Goal: Information Seeking & Learning: Learn about a topic

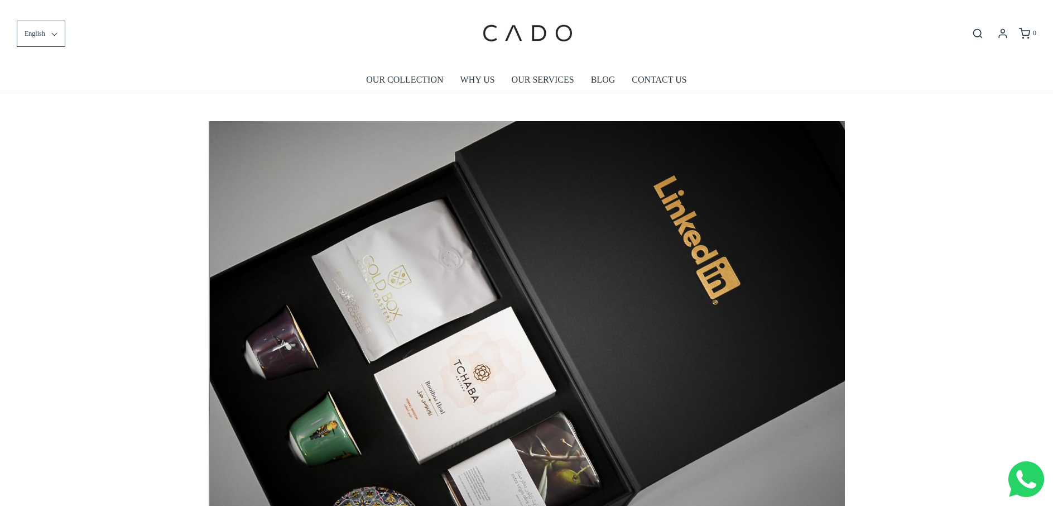
scroll to position [0, 6361]
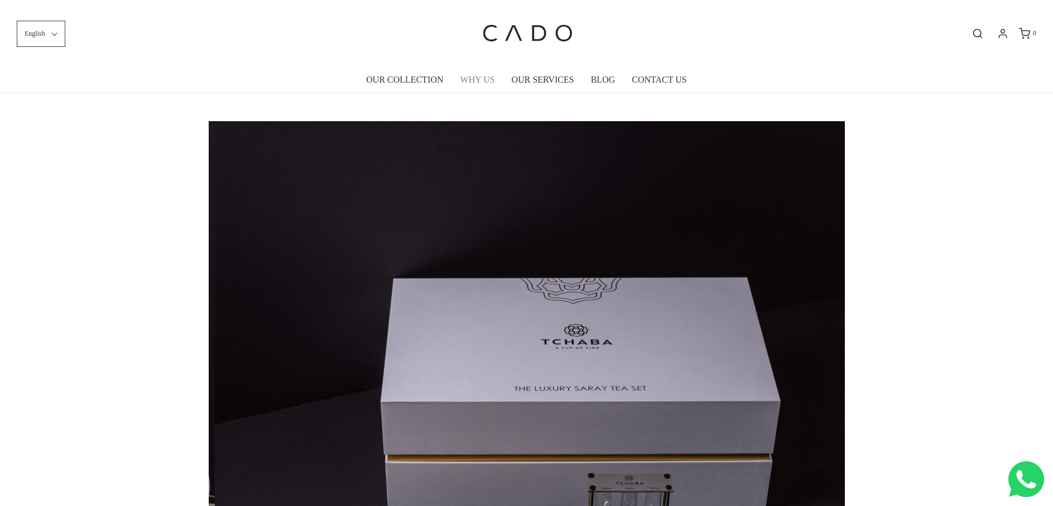
click at [488, 80] on link "WHY US" at bounding box center [477, 80] width 35 height 26
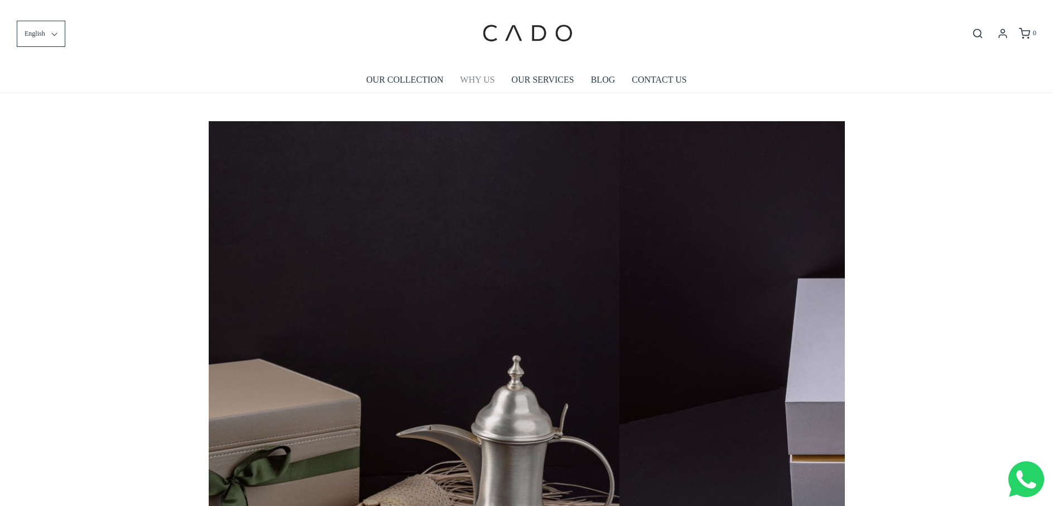
scroll to position [0, 2738]
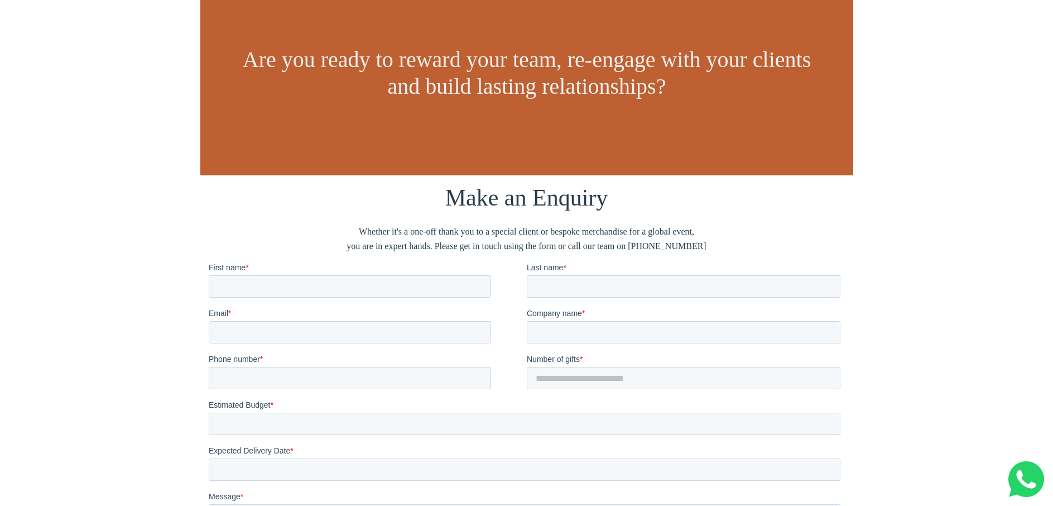
scroll to position [1548, 0]
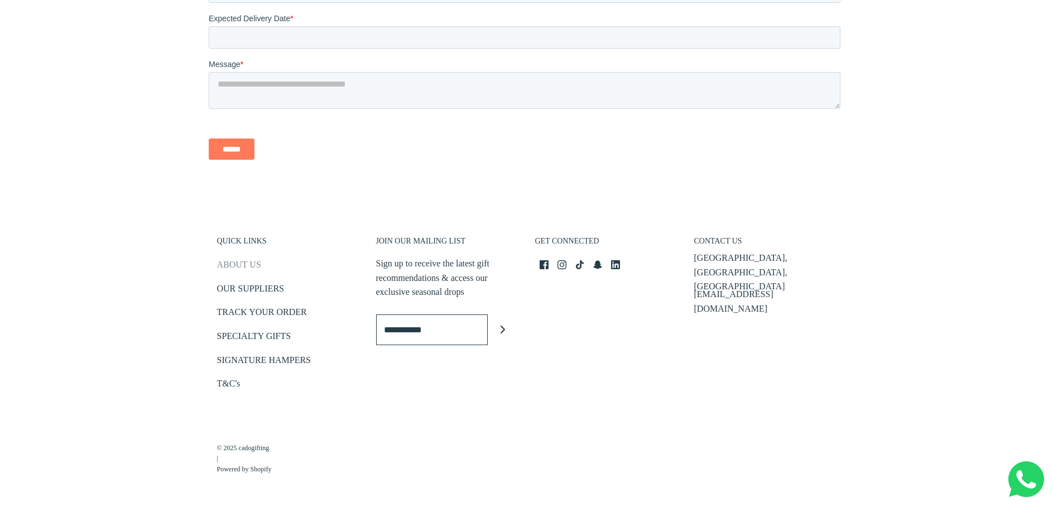
click at [239, 264] on link "ABOUT US" at bounding box center [239, 266] width 44 height 18
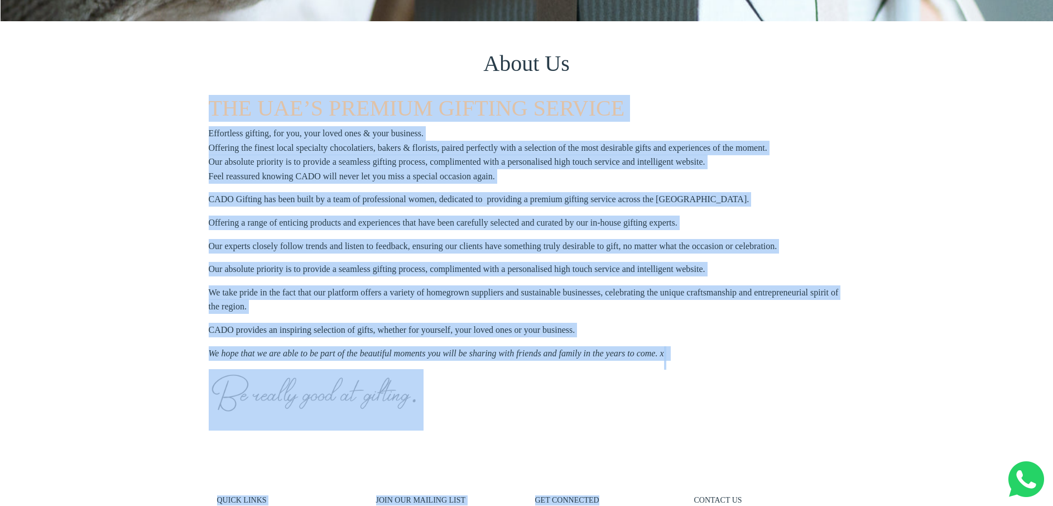
scroll to position [372, 0]
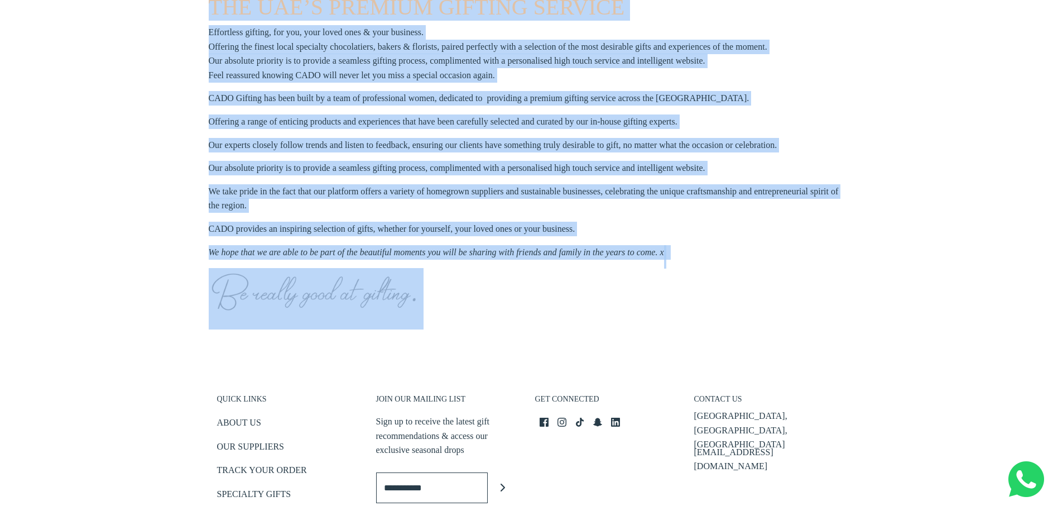
drag, startPoint x: 208, startPoint y: 192, endPoint x: 642, endPoint y: 304, distance: 448.2
click at [642, 304] on div "About Us THE UAE’S PREMIUM GIFTING SERVICE Effortless gifting, for you, your lo…" at bounding box center [526, 143] width 1053 height 446
copy section "THE UAE’S PREMIUM GIFTING SERVICE Effortless gifting, for you, your loved ones …"
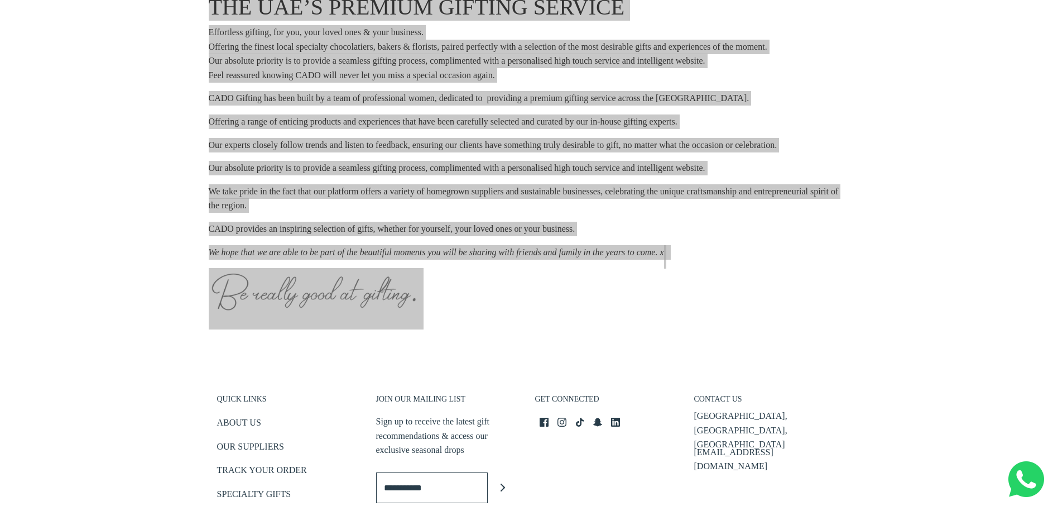
scroll to position [0, 0]
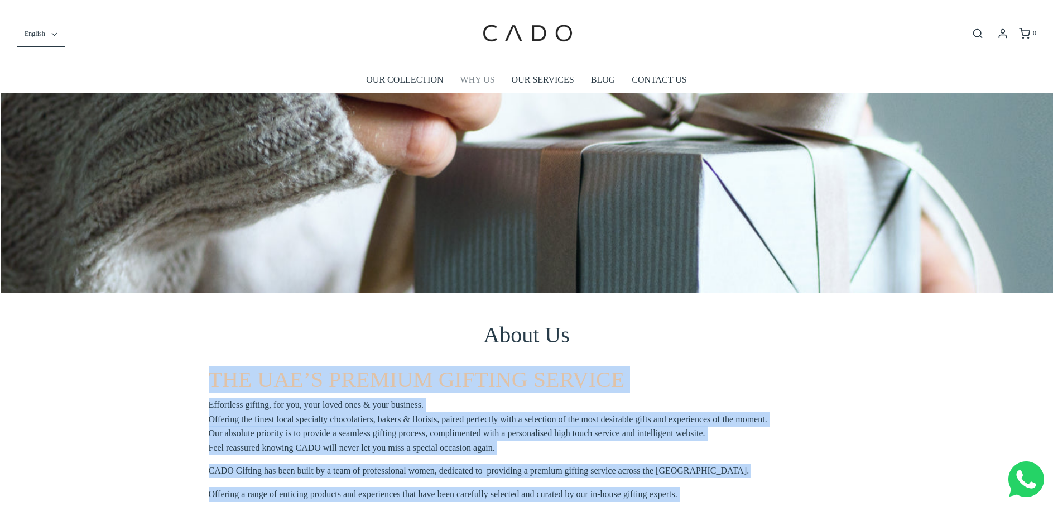
click at [482, 80] on link "WHY US" at bounding box center [477, 80] width 35 height 26
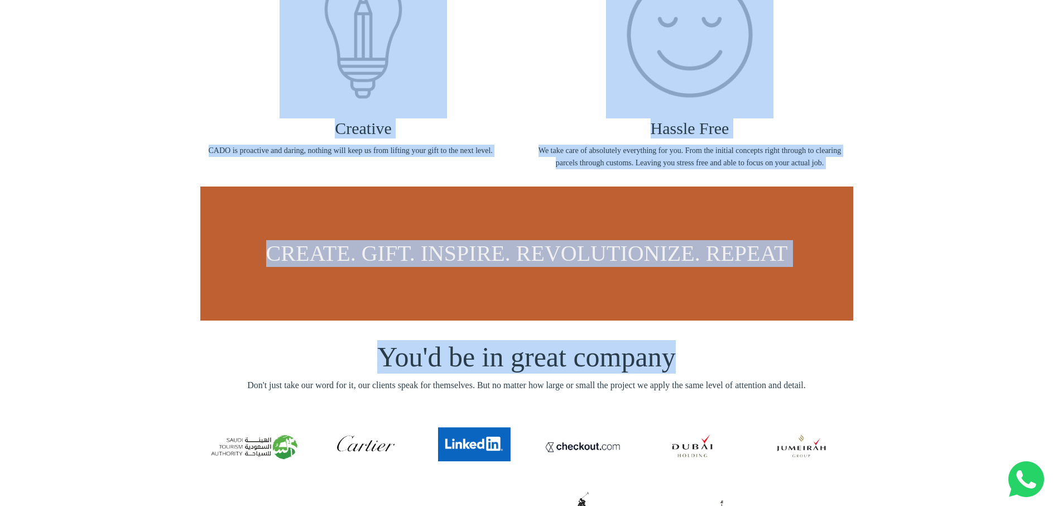
scroll to position [558, 0]
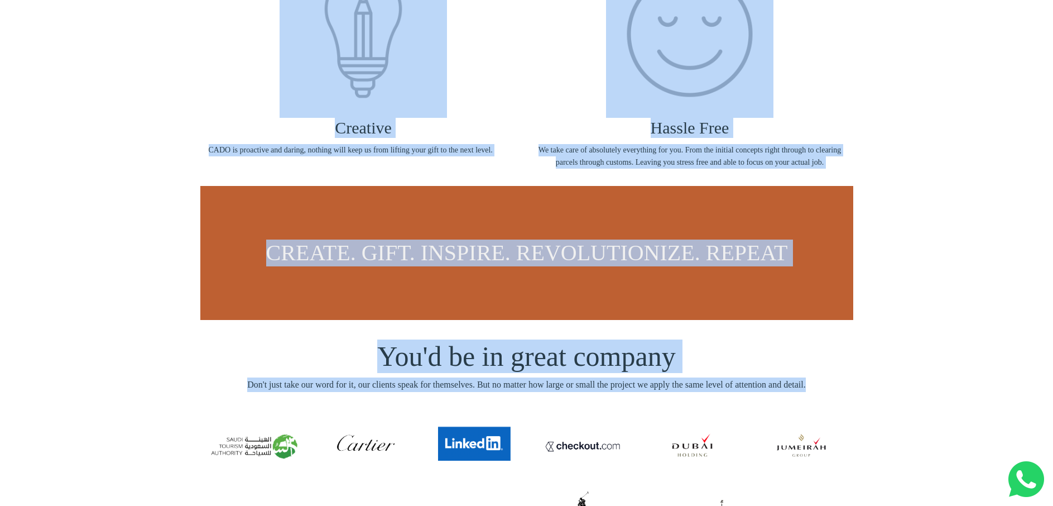
drag, startPoint x: 208, startPoint y: 156, endPoint x: 894, endPoint y: 396, distance: 726.9
click at [894, 396] on div "Why Us? Modernizing the act of corporate gifting. CADO’s collaborative spirit p…" at bounding box center [526, 366] width 1053 height 1663
copy div "Modernizing the act of corporate gifting. CADO’s collaborative spirit paves the…"
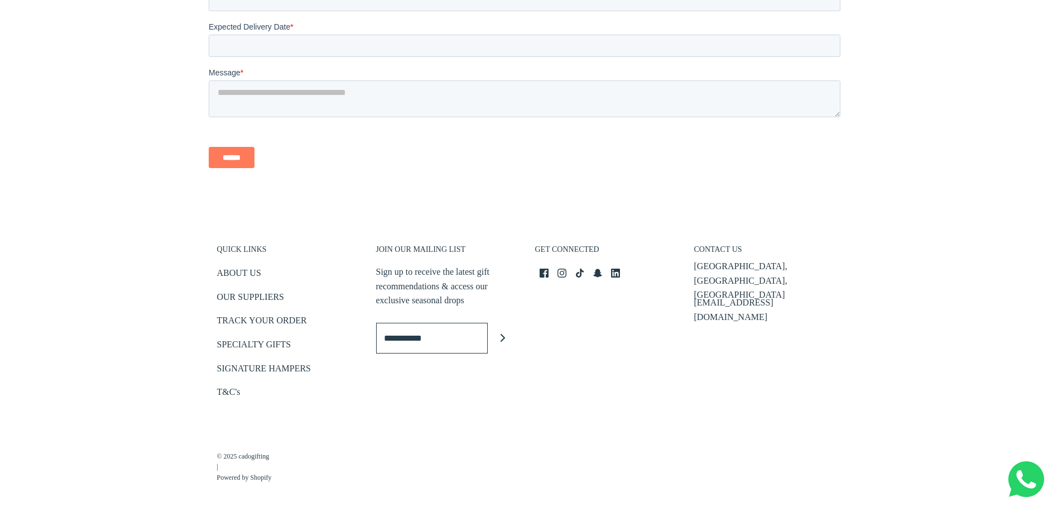
scroll to position [1548, 0]
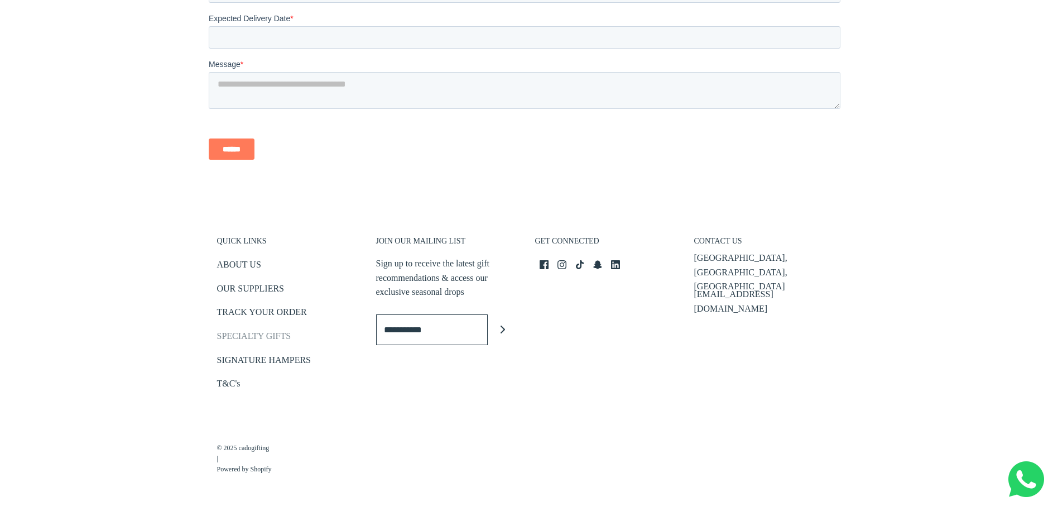
click at [244, 336] on link "SPECIALTY GIFTS" at bounding box center [254, 338] width 74 height 18
